Goal: Task Accomplishment & Management: Use online tool/utility

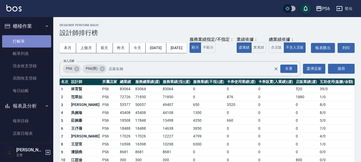
click at [35, 39] on link "打帳單" at bounding box center [26, 41] width 49 height 12
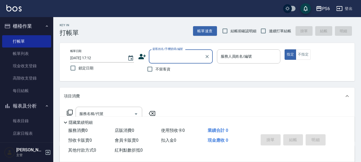
click at [142, 56] on icon at bounding box center [142, 56] width 8 height 8
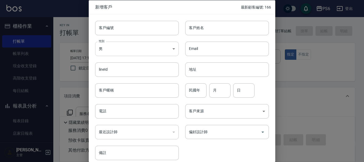
click at [126, 50] on body "PS6 登出 櫃檯作業 打帳單 帳單列表 現金收支登錄 高階收支登錄 每日結帳 報表及分析 報表目錄 店家日報表 互助日報表 互助排行榜 互助點數明細 設計師…" at bounding box center [182, 130] width 364 height 260
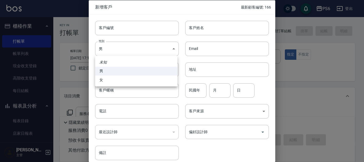
click at [115, 82] on li "女" at bounding box center [136, 79] width 82 height 9
type input "[DEMOGRAPHIC_DATA]"
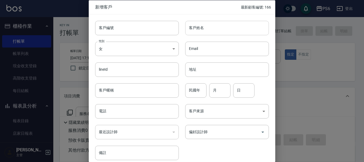
click at [211, 30] on input "客戶姓名" at bounding box center [227, 27] width 84 height 14
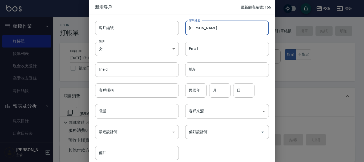
click at [201, 27] on input "[PERSON_NAME]" at bounding box center [227, 27] width 84 height 14
type input "[PERSON_NAME]"
click at [110, 110] on input "電話" at bounding box center [137, 111] width 84 height 14
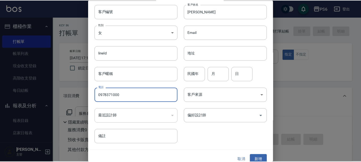
scroll to position [23, 0]
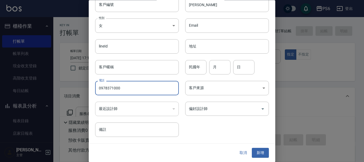
type input "0978371000"
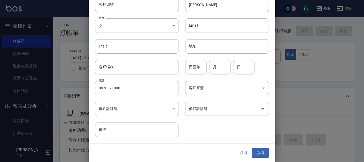
click at [260, 147] on div "取消 新增" at bounding box center [182, 152] width 186 height 18
click at [259, 148] on button "新增" at bounding box center [260, 153] width 17 height 10
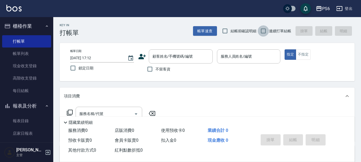
click at [260, 31] on input "連續打單結帳" at bounding box center [263, 30] width 11 height 11
checkbox input "true"
click at [154, 66] on input "不留客資" at bounding box center [149, 68] width 11 height 11
checkbox input "true"
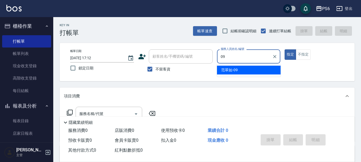
type input "[PERSON_NAME]-09"
type button "true"
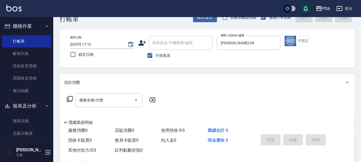
scroll to position [27, 0]
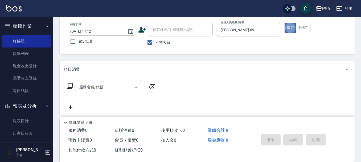
click at [89, 92] on div "服務名稱/代號" at bounding box center [109, 87] width 67 height 14
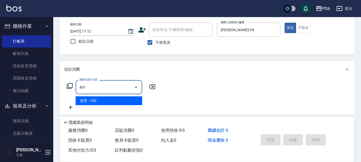
type input "造型(401)"
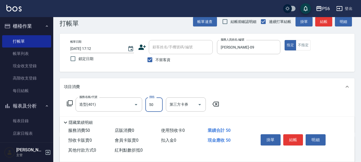
scroll to position [0, 0]
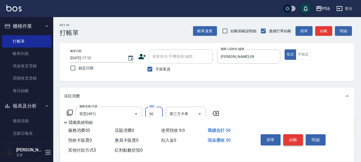
type input "50"
click at [292, 134] on button "結帳" at bounding box center [293, 139] width 20 height 11
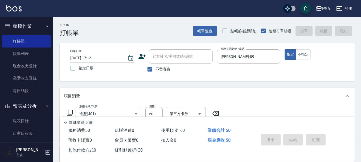
type input "[DATE] 17:13"
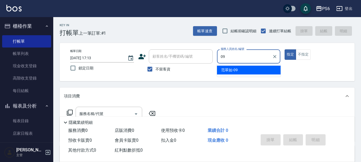
type input "[PERSON_NAME]-09"
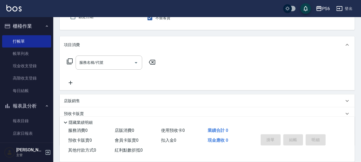
scroll to position [53, 0]
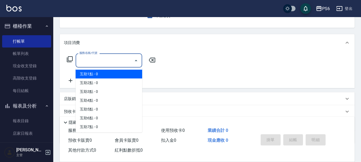
click at [115, 60] on input "服務名稱/代號" at bounding box center [105, 60] width 54 height 9
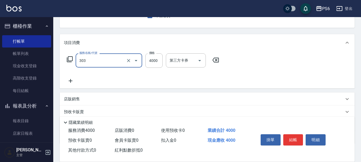
type input "塑形燙(303)"
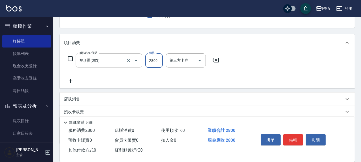
type input "2800"
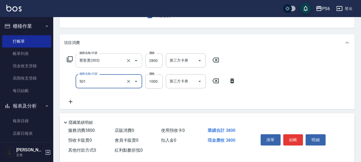
type input "局部染髮(501)"
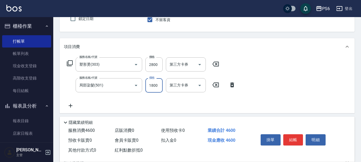
scroll to position [0, 0]
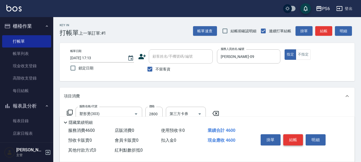
type input "1800"
click at [295, 134] on button "結帳" at bounding box center [293, 139] width 20 height 11
type input "[DATE] 17:14"
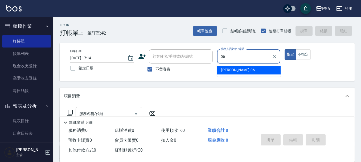
type input "[PERSON_NAME]-06"
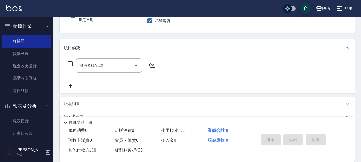
scroll to position [53, 0]
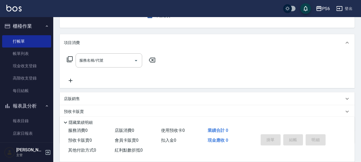
click at [116, 52] on div "服務名稱/代號 服務名稱/代號" at bounding box center [207, 69] width 295 height 37
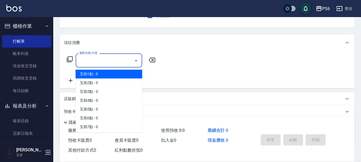
click at [120, 58] on input "服務名稱/代號" at bounding box center [105, 60] width 54 height 9
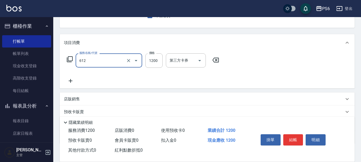
type input "二劑式護髮(M)(612)"
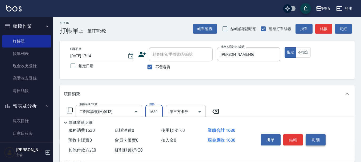
scroll to position [0, 0]
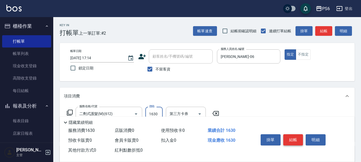
type input "1630"
click at [294, 142] on button "結帳" at bounding box center [293, 139] width 20 height 11
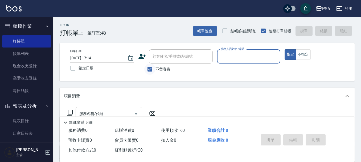
drag, startPoint x: 147, startPoint y: 67, endPoint x: 152, endPoint y: 62, distance: 6.8
click at [147, 66] on input "不留客資" at bounding box center [149, 68] width 11 height 11
checkbox input "false"
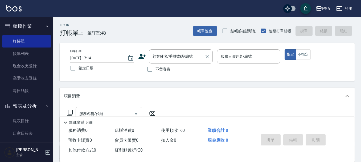
click at [160, 56] on div "顧客姓名/手機號碼/編號 顧客姓名/手機號碼/編號" at bounding box center [181, 56] width 64 height 14
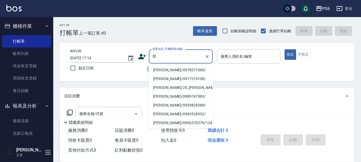
click at [168, 69] on li "[PERSON_NAME]/0978371000/" at bounding box center [181, 69] width 64 height 9
type input "[PERSON_NAME]/0978371000/"
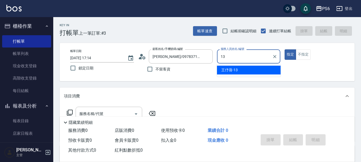
type input "[PERSON_NAME]-13"
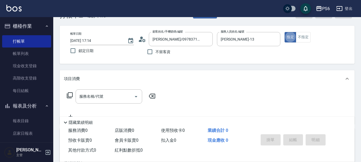
scroll to position [27, 0]
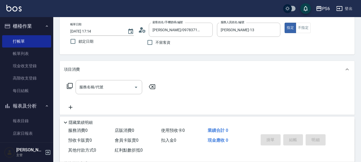
click at [69, 87] on icon at bounding box center [70, 86] width 6 height 6
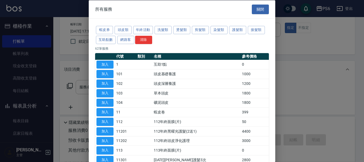
click at [127, 44] on div "蝦皮券 頭皮類 年終活動 洗髮類 燙髮類 剪髮類 染髮類 護髮類 接髮類 互助點數 網路客 清除" at bounding box center [182, 35] width 174 height 20
click at [130, 39] on button "網路客" at bounding box center [125, 39] width 17 height 8
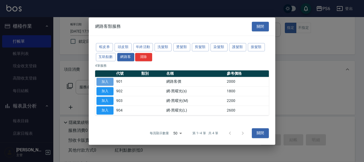
click at [104, 79] on button "加入" at bounding box center [104, 81] width 17 height 8
type input "網路客價(901)"
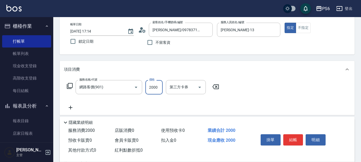
click at [157, 88] on input "2000" at bounding box center [153, 87] width 17 height 14
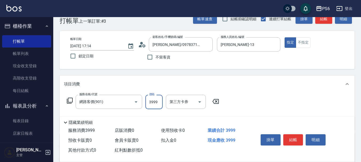
scroll to position [0, 0]
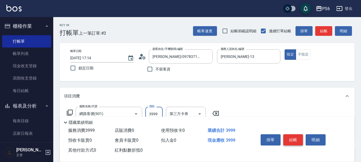
type input "3999"
click at [298, 139] on button "結帳" at bounding box center [293, 139] width 20 height 11
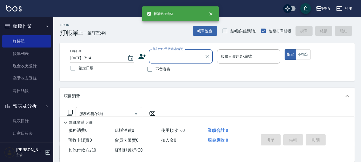
click at [156, 65] on label "不留客資" at bounding box center [157, 68] width 26 height 11
click at [155, 65] on input "不留客資" at bounding box center [149, 68] width 11 height 11
checkbox input "true"
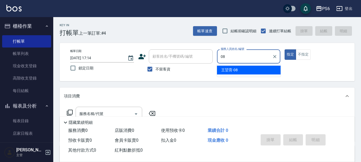
type input "[PERSON_NAME]-08"
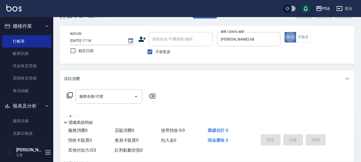
scroll to position [27, 0]
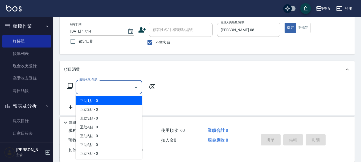
click at [96, 89] on div "服務名稱/代號 服務名稱/代號" at bounding box center [109, 87] width 67 height 14
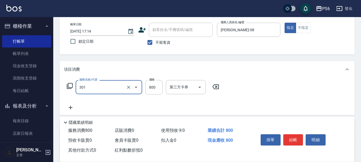
type input "局部燙髮(301)"
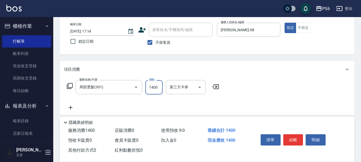
scroll to position [0, 0]
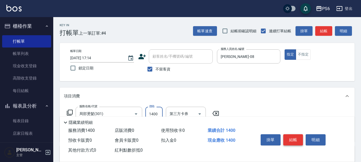
type input "1400"
click at [290, 134] on button "結帳" at bounding box center [293, 139] width 20 height 11
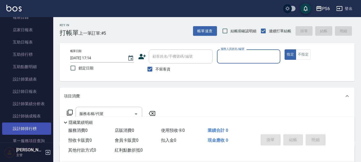
scroll to position [133, 0]
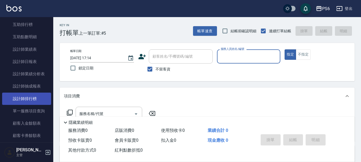
click at [38, 100] on link "設計師排行榜" at bounding box center [26, 98] width 49 height 12
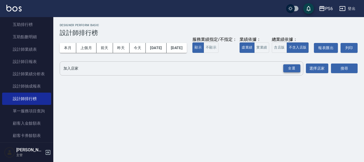
click at [291, 72] on div "全選" at bounding box center [291, 68] width 17 height 8
click at [341, 73] on button "搜尋" at bounding box center [344, 69] width 27 height 10
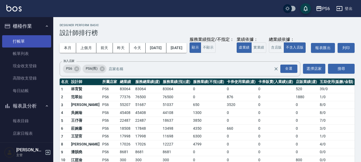
click at [17, 42] on link "打帳單" at bounding box center [26, 41] width 49 height 12
